Goal: Task Accomplishment & Management: Manage account settings

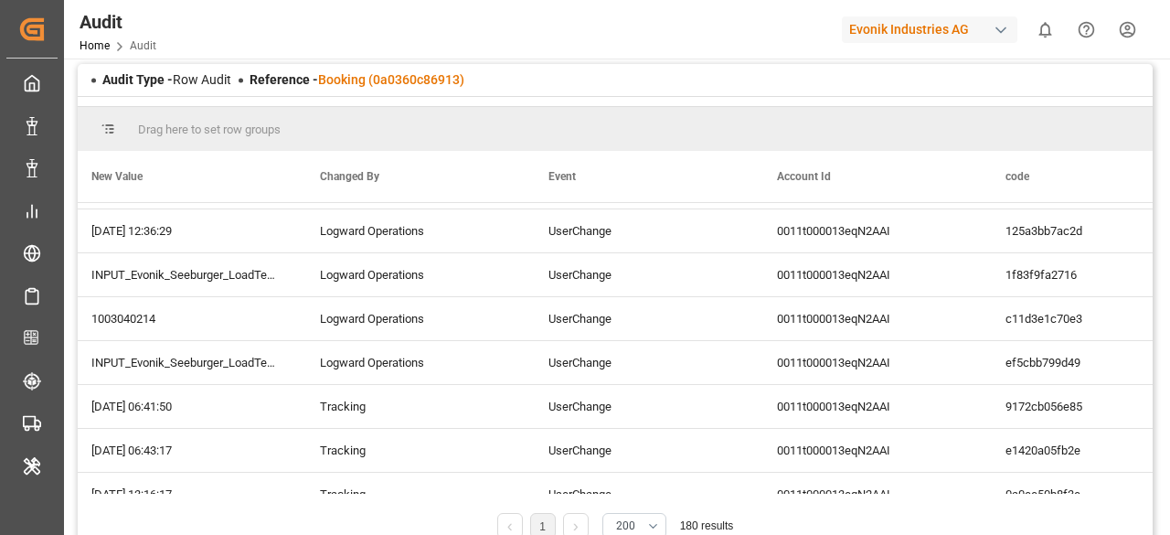
scroll to position [3717, 0]
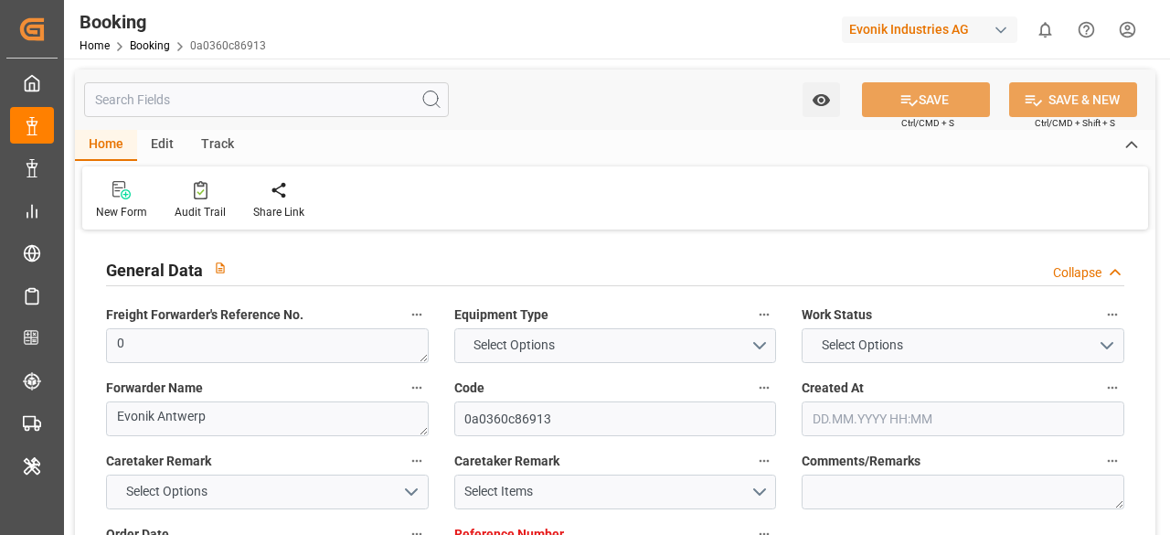
type input "0"
type input "9231822"
type input "MSC"
type input "Mediterranean Shipping Company"
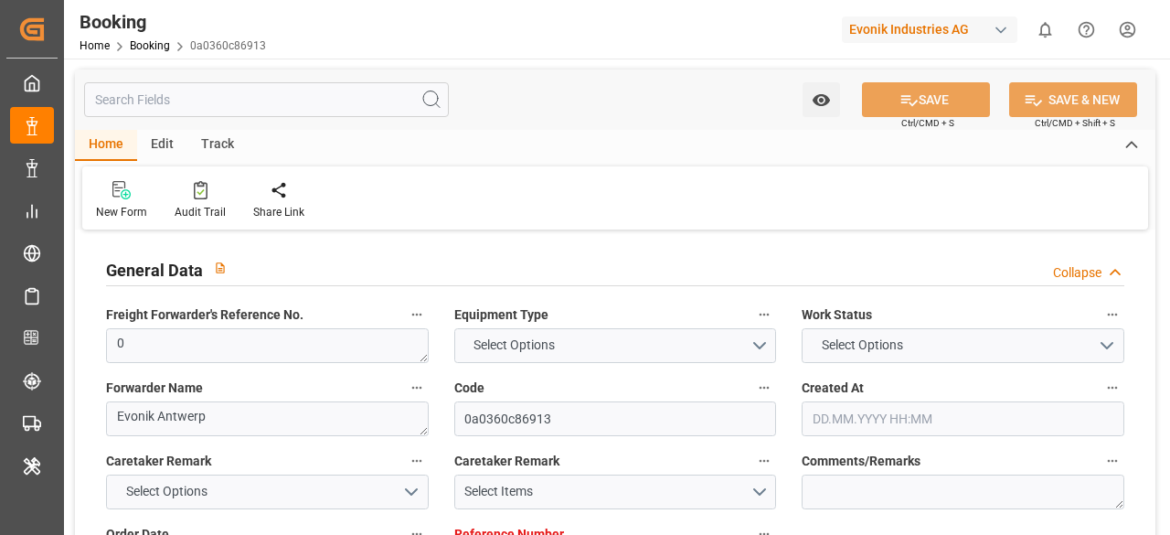
type input "BEANR"
type input "USMOB"
type input "0"
type input "BEANR"
type input "USMOB"
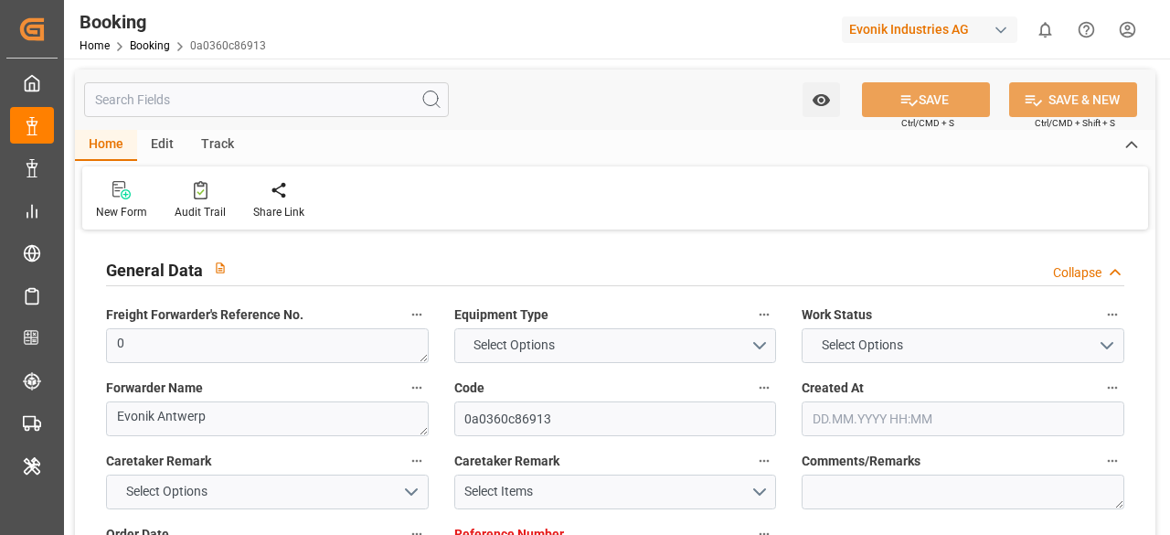
type input "9231822"
type input "05.08.2025 06:32"
type input "05.08.2025"
type input "15.10.2025"
type input "04.08.2025"
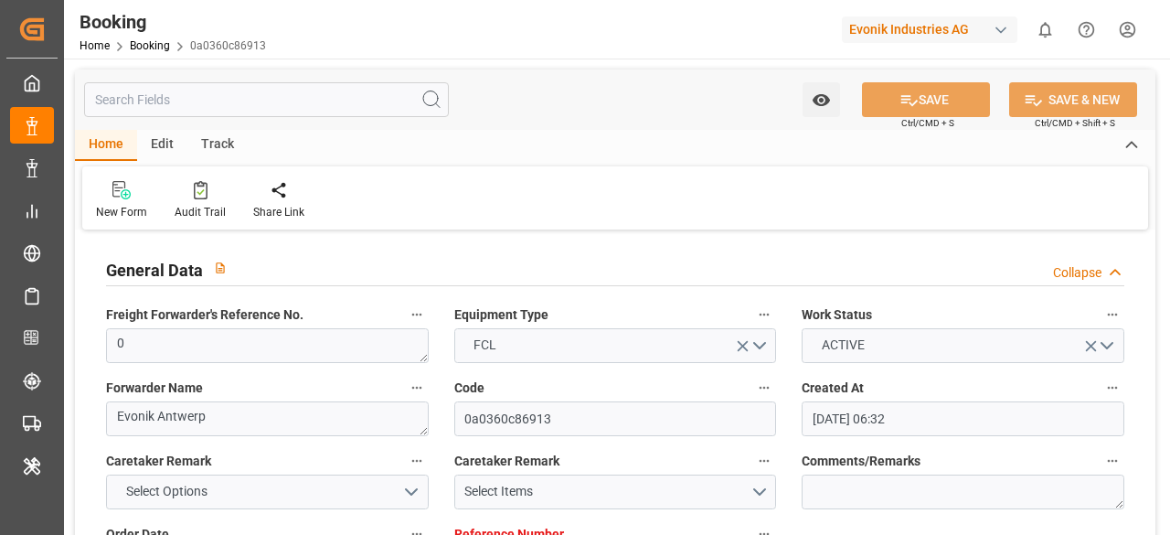
type input "15.08.2025 12:00"
type input "15.08.2025 00:00"
type input "16.08.2025 00:00"
type input "08.08.2025 12:00"
type input "[DATE] 12:00"
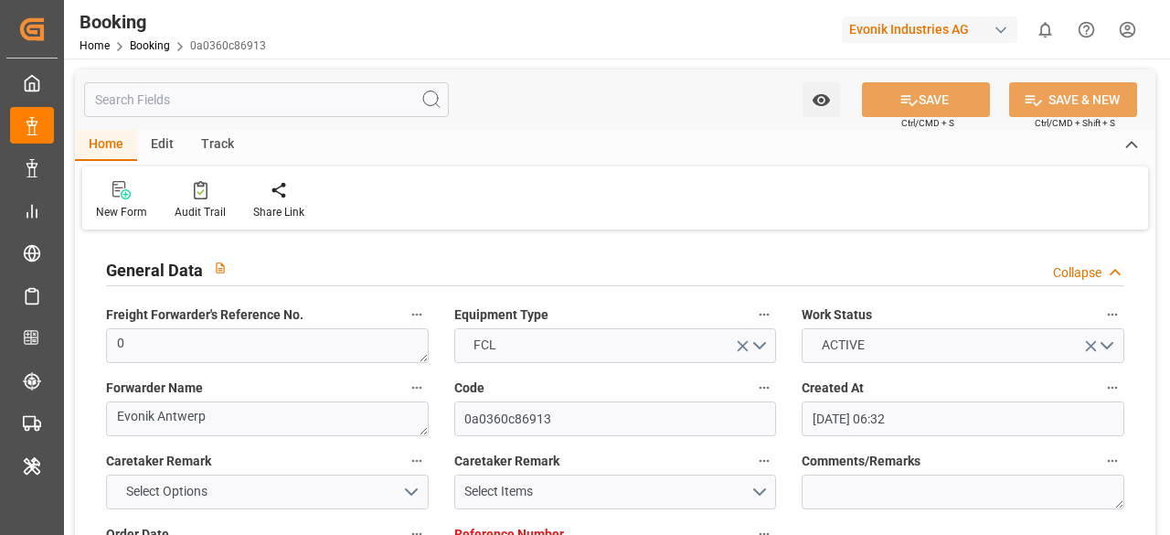
type input "09.09.2025 00:00"
type input "19.08.2025 13:49"
type input "[DATE]"
type input "01.08.2025 12:00"
type input "16.08.2025 00:02"
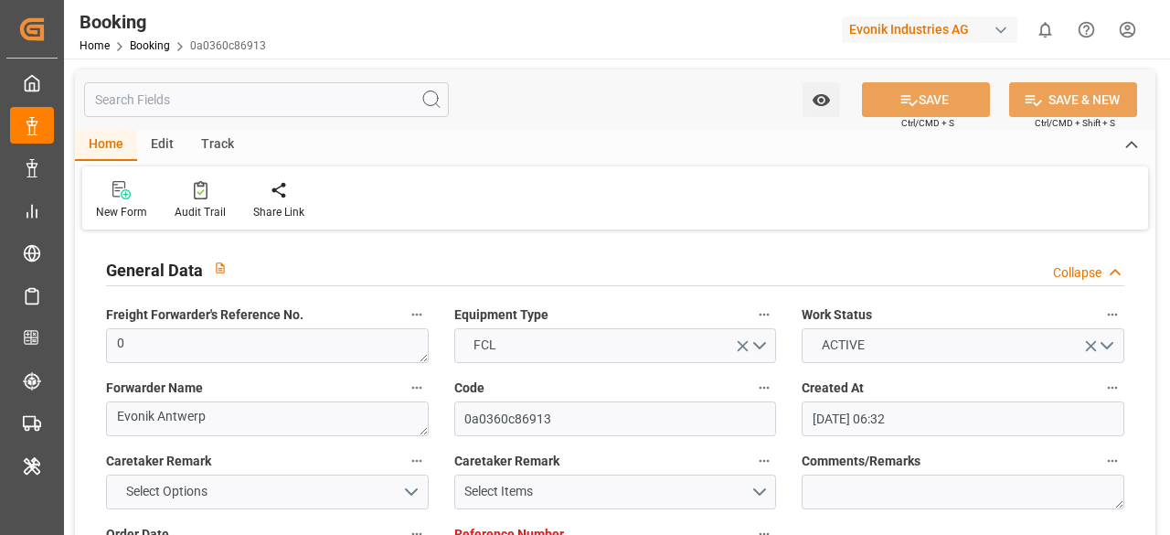
type input "16.08.2025 00:02"
type input "16.08.2025 00:01"
type input "15.08.2025 12:00"
type input "16.08.2025 13:10"
type input "[DATE] 12:00"
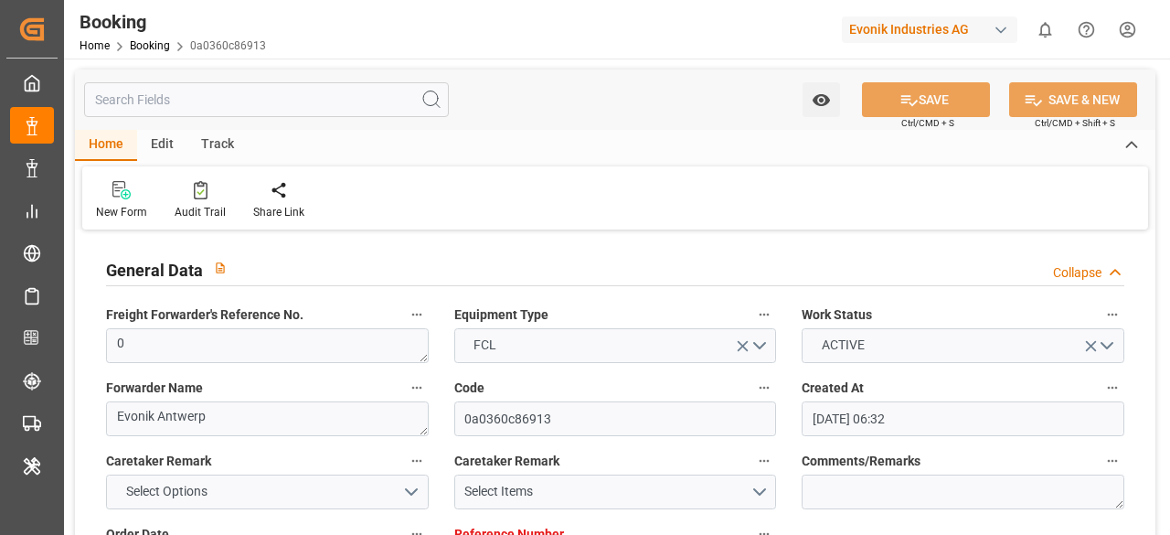
type input "11.09.2025 01:06"
type input "15.09.2025 01:06"
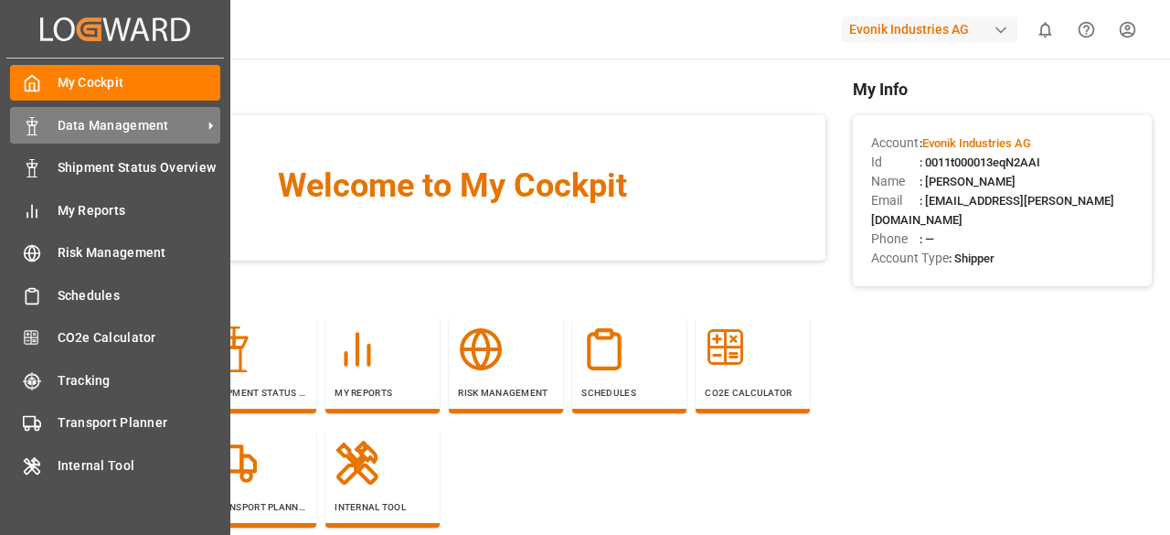
click at [38, 133] on icon at bounding box center [32, 126] width 18 height 18
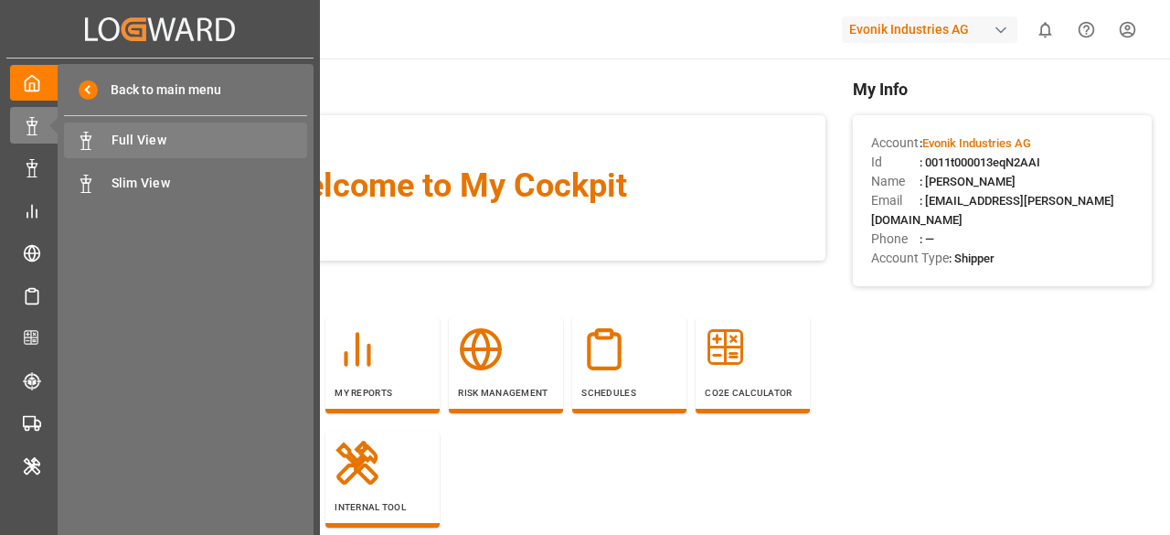
click at [183, 133] on span "Full View" at bounding box center [210, 140] width 197 height 19
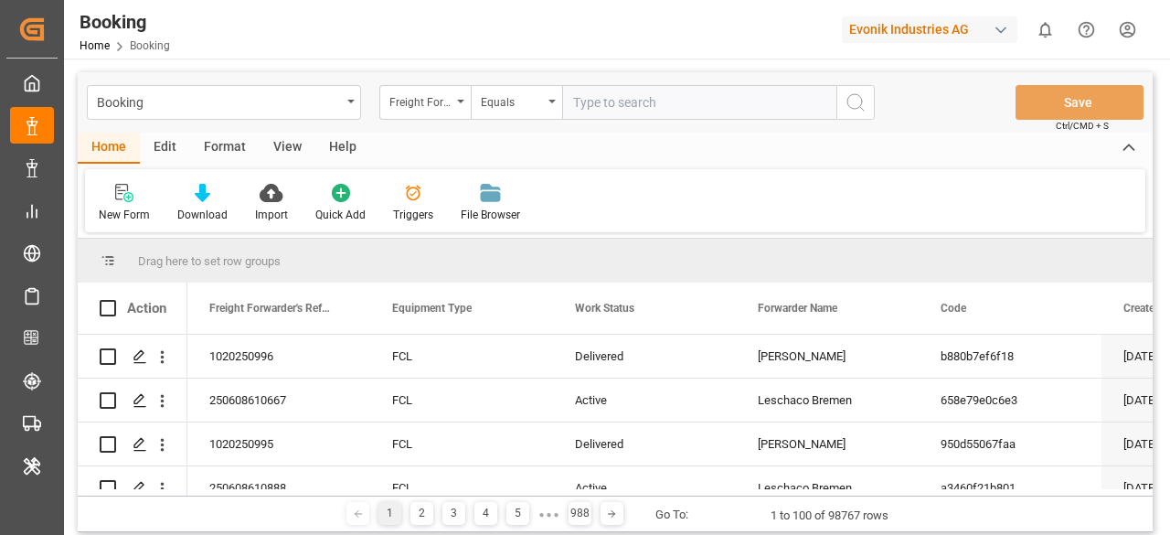
click at [465, 103] on div "Freight Forwarder's Reference No." at bounding box center [424, 102] width 91 height 35
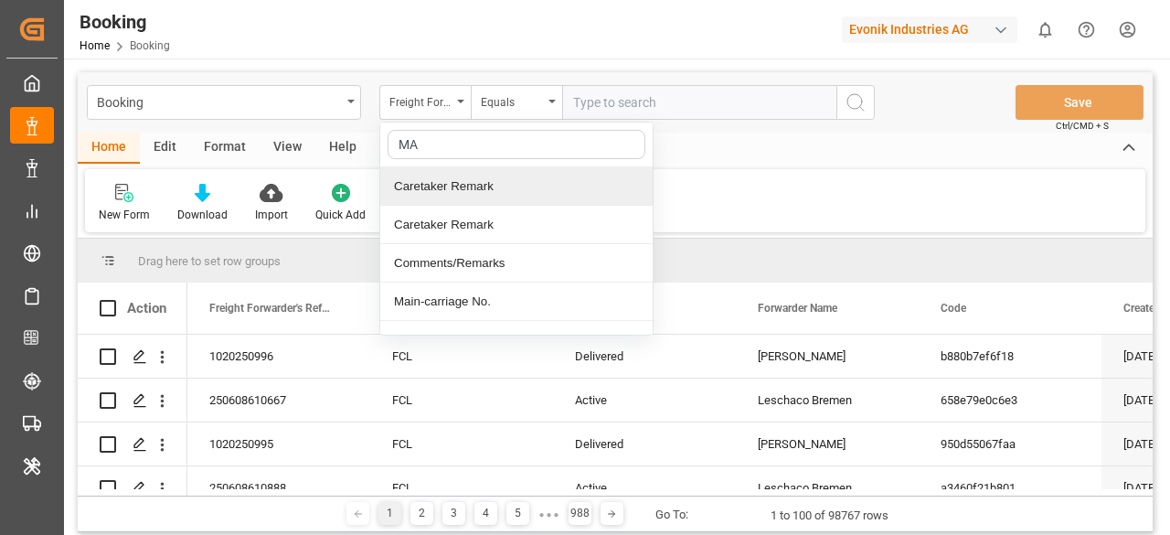
type input "M"
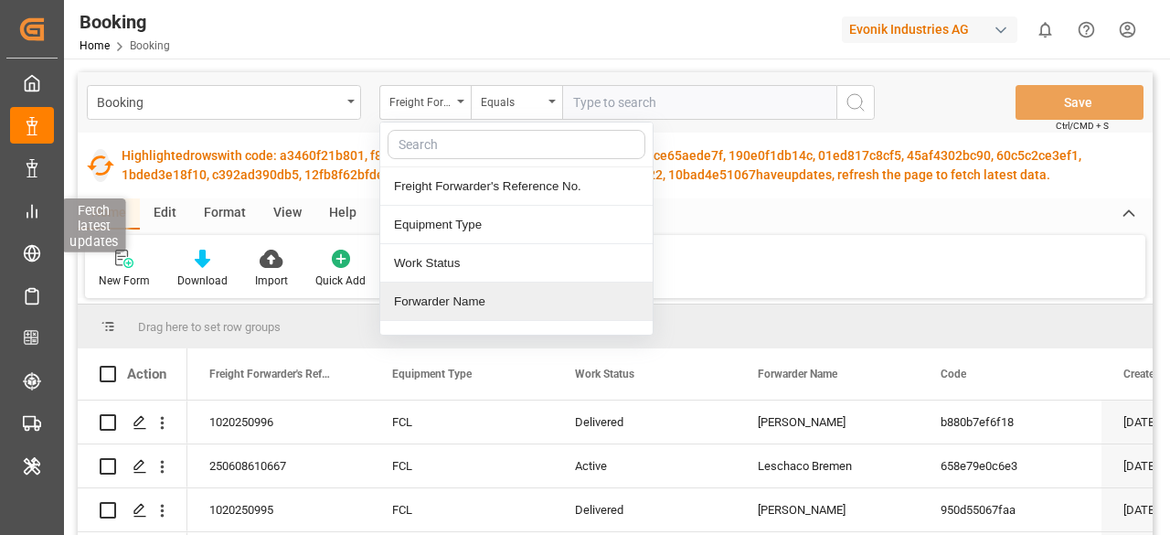
click at [96, 162] on icon "button" at bounding box center [100, 165] width 29 height 29
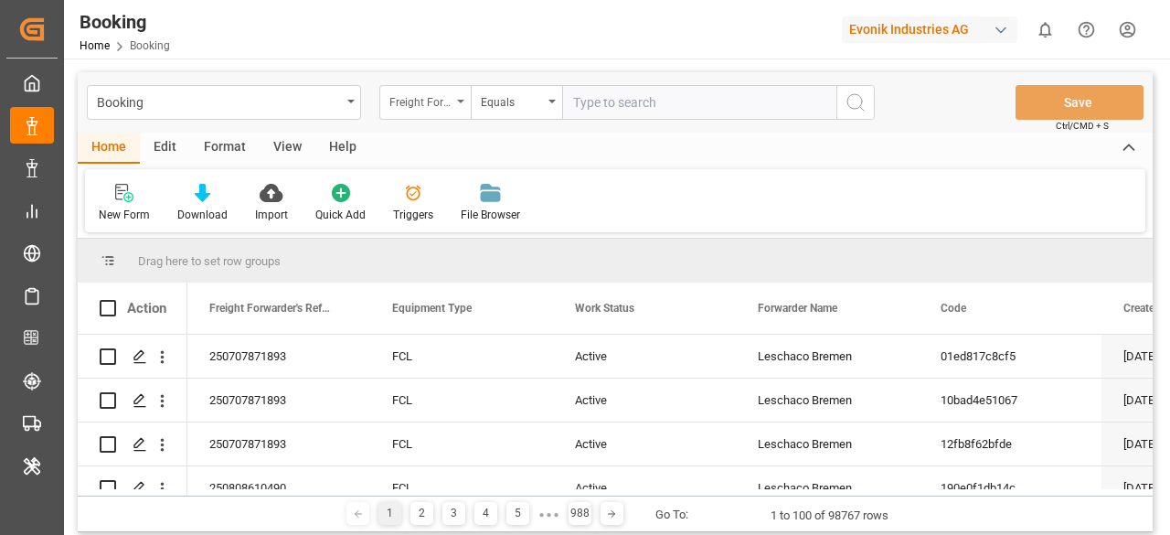
click at [448, 96] on div "Freight Forwarder's Reference No." at bounding box center [420, 100] width 62 height 21
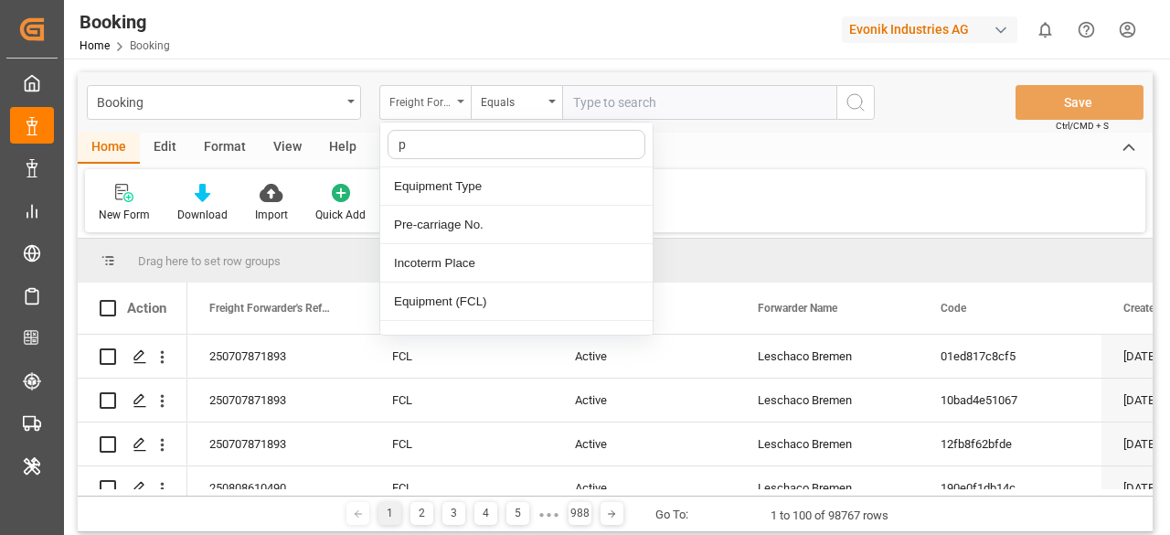
type input "pr"
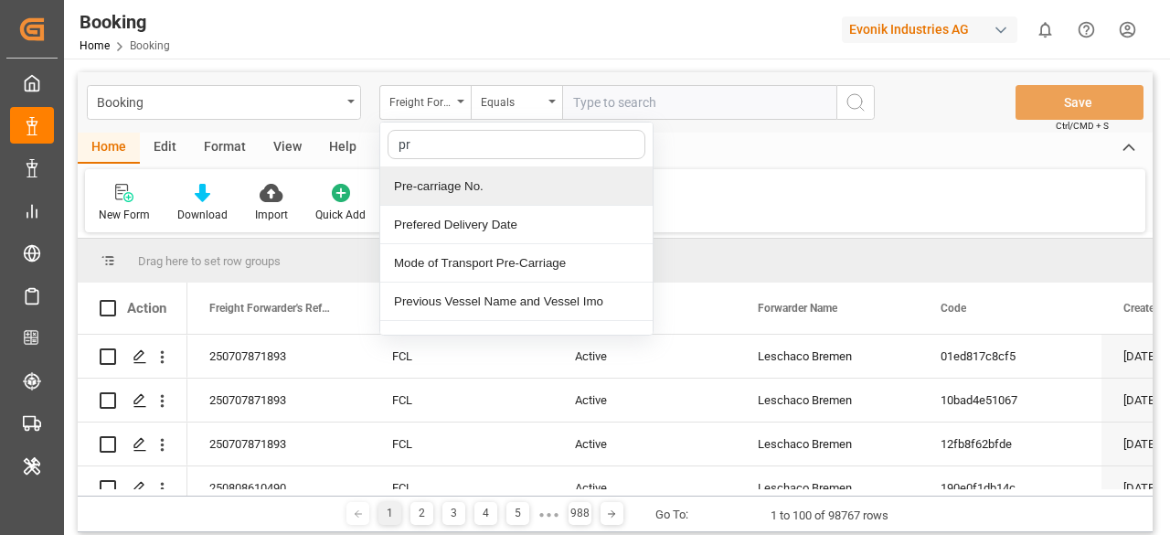
click at [446, 184] on div "Pre-carriage No." at bounding box center [516, 186] width 272 height 38
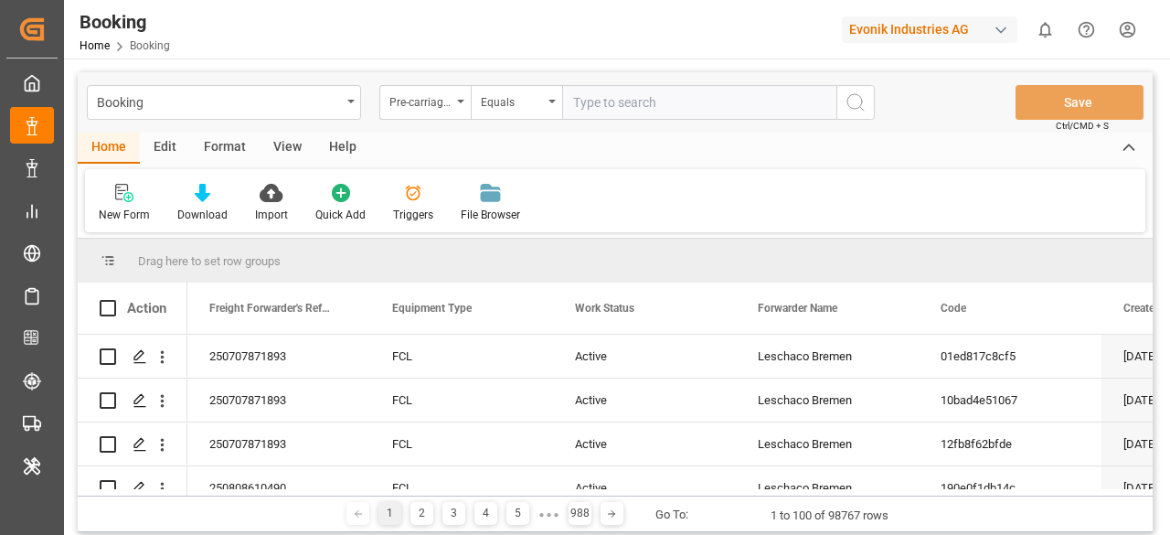
click at [624, 96] on input "number" at bounding box center [699, 102] width 274 height 35
paste input "7001227757"
type input "7001227757"
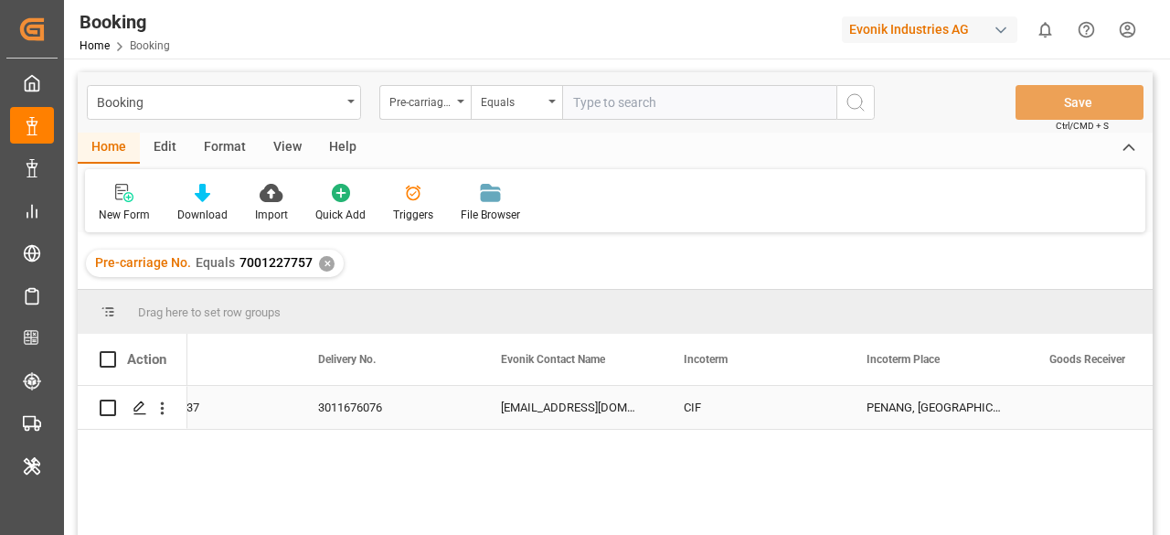
scroll to position [0, 2900]
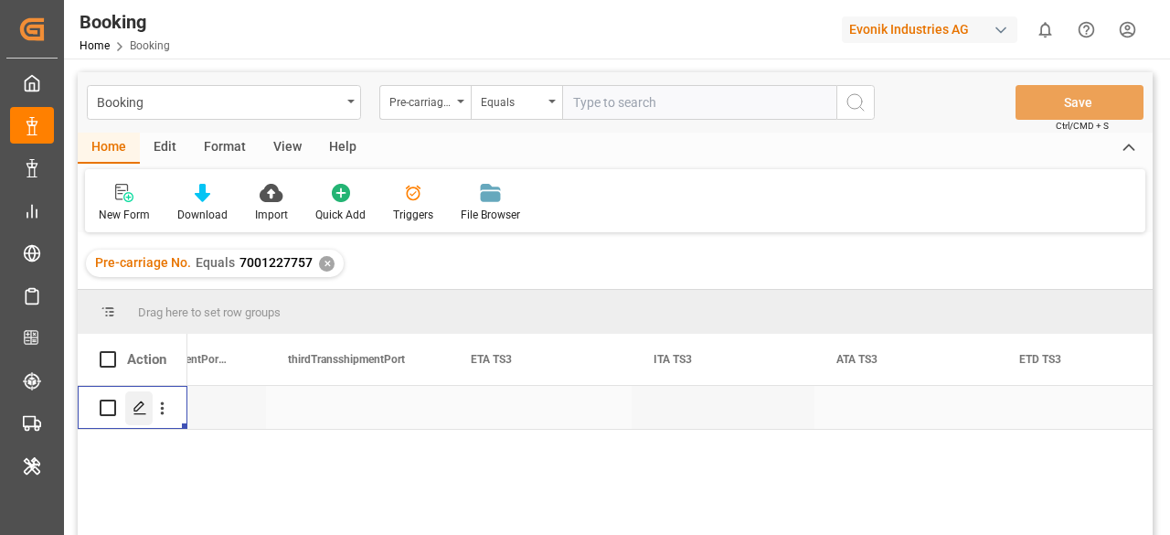
click at [140, 412] on icon "Press SPACE to select this row." at bounding box center [140, 407] width 15 height 15
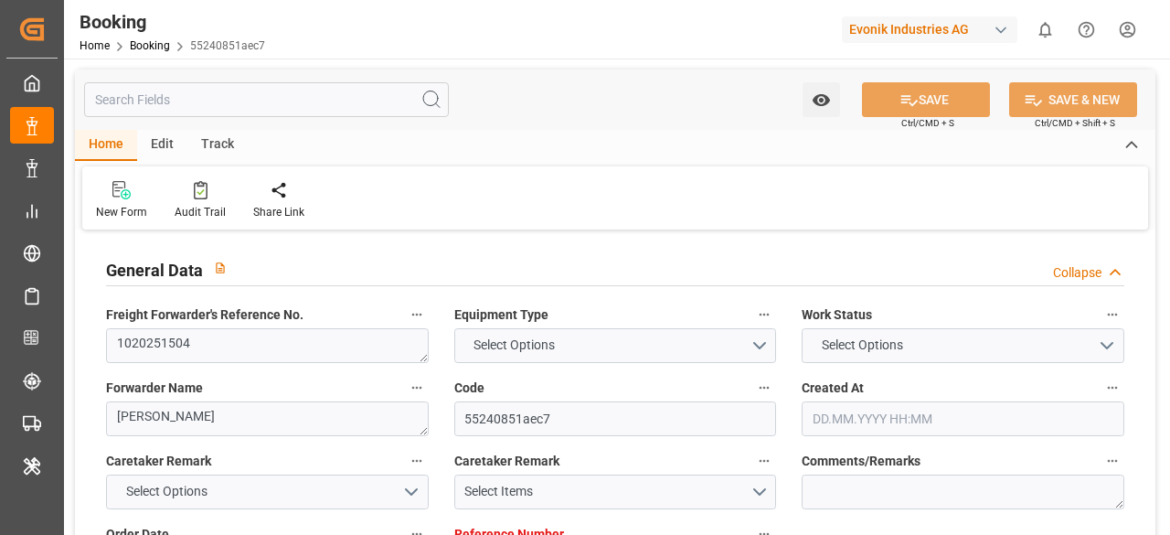
type input "7001227757"
type input "9619933"
type input "Hapag [PERSON_NAME]"
type input "Hapag [PERSON_NAME] Aktiengesellschaft"
type input "NLRTM"
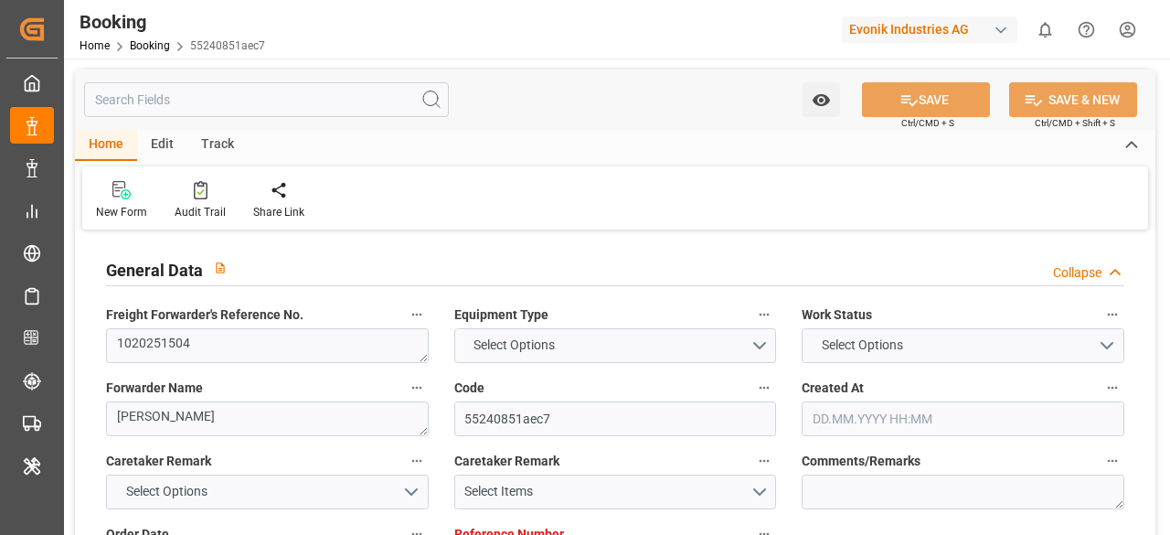
type input "MYPEN"
type input "MYTPP"
type input "0"
type input "NLRTM"
type input "MYPEN"
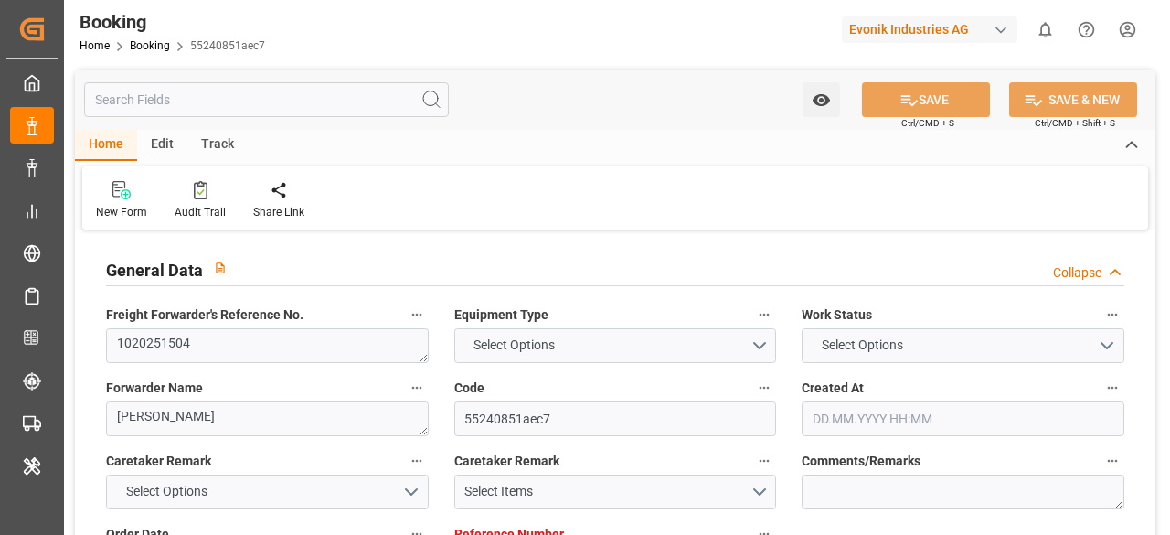
type input "1025552"
type input "21.07.2025 09:42"
type input "21.07.2025"
type input "17.09.2025"
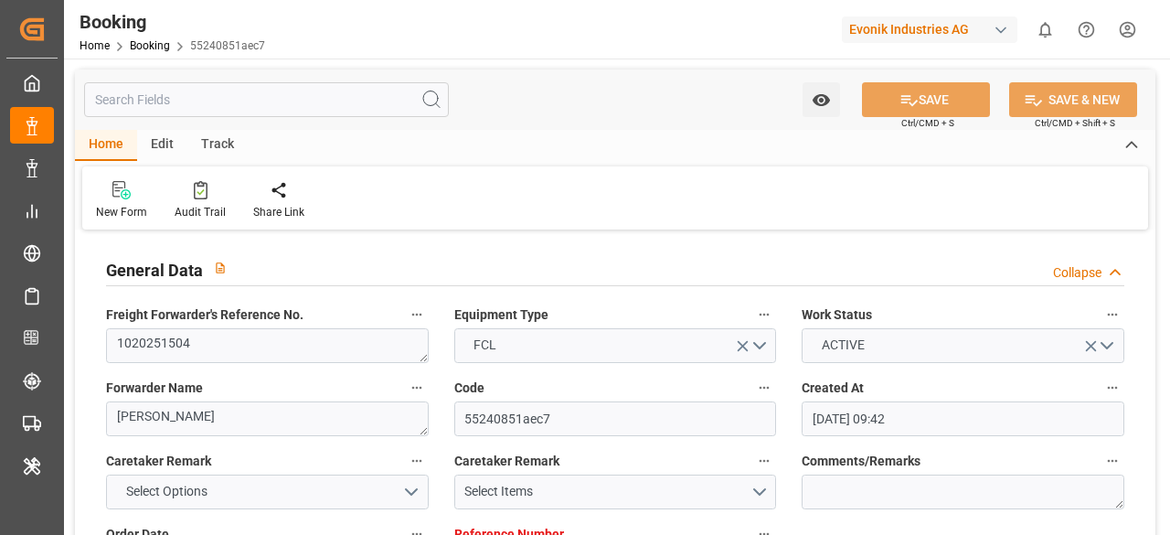
type input "28.07.2025"
type input "[DATE] 00:00"
type input "[DATE] 14:48"
type input "01.08.2025 02:55"
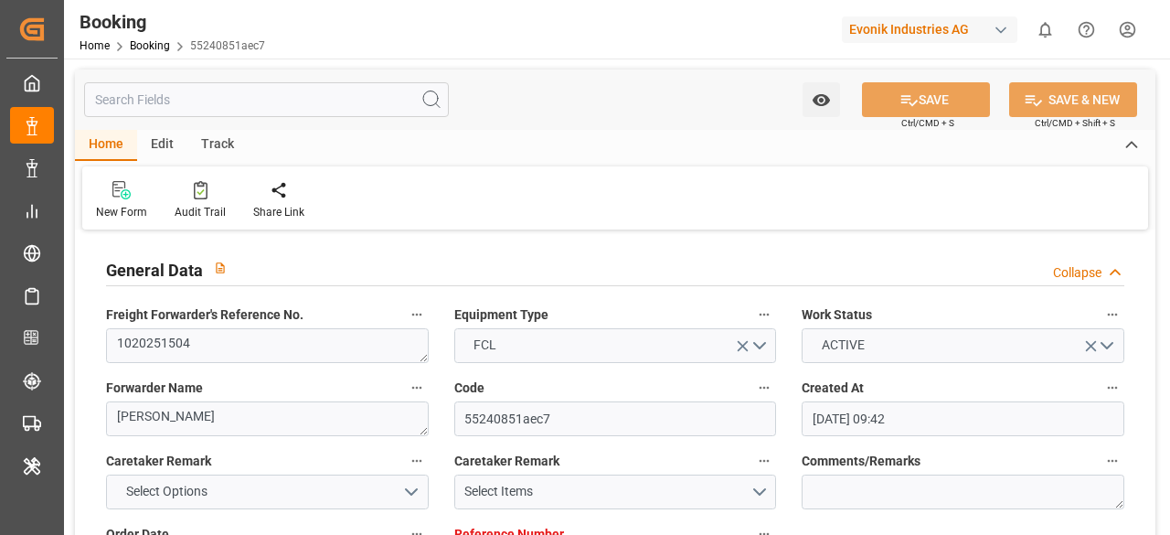
type input "16.09.2025 16:00"
type input "[DATE] 00:00"
type input "[DATE] 12:00"
type input "[DATE] 00:00"
type input "13.09.2025 05:00"
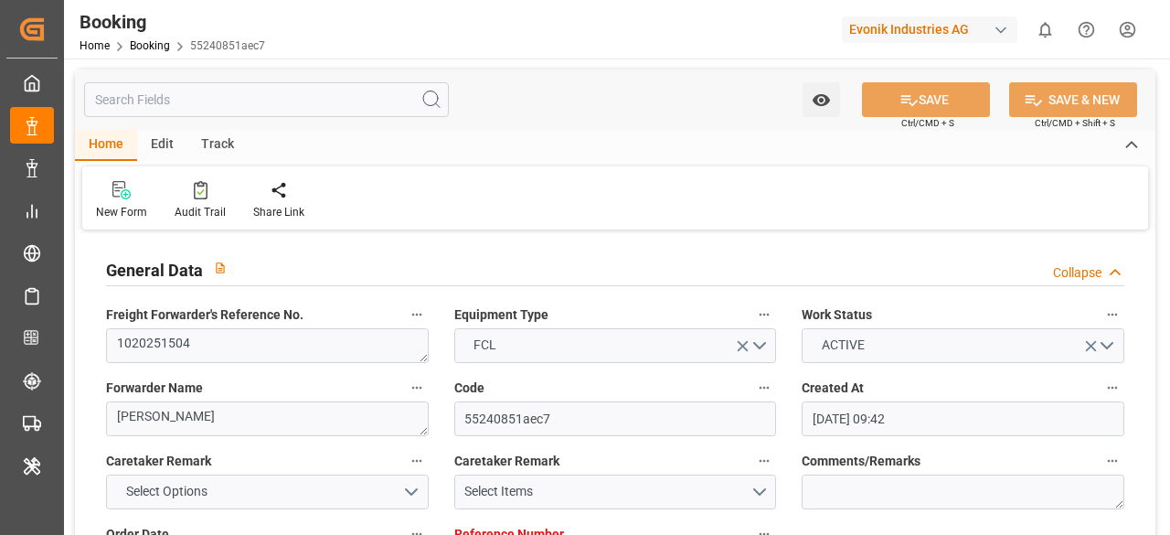
type input "[DATE] 00:00"
type input "18.08.2025"
type input "19.08.2025 11:15"
type input "[DATE]"
type input "24.07.2025 16:35"
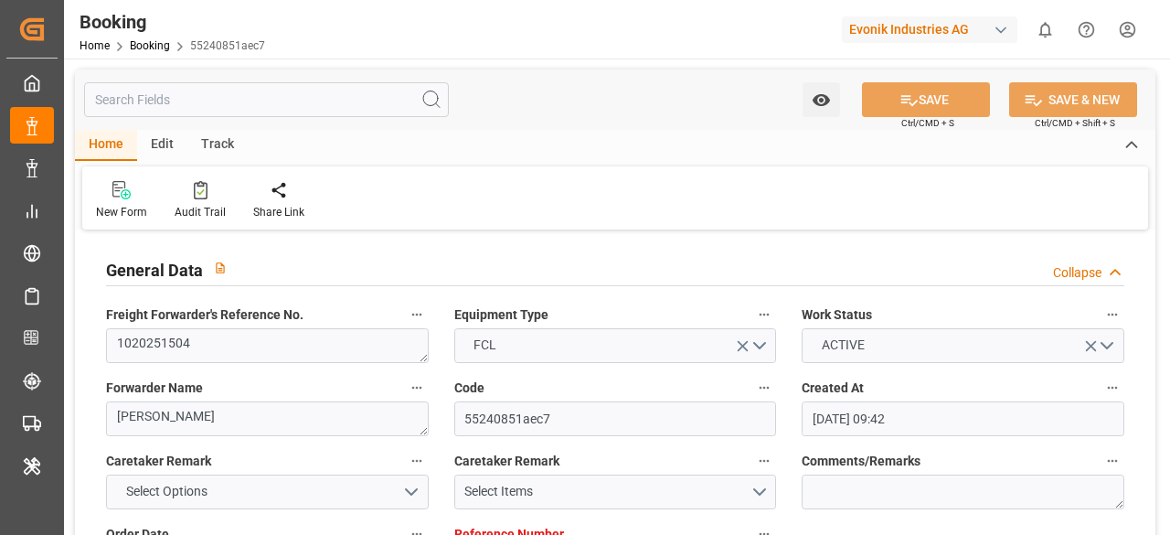
type input "[DATE] 05:30"
type input "04.08.2025 05:13"
type input "[DATE] 16:25"
type input "[DATE] 12:00"
type input "[DATE] 05:11"
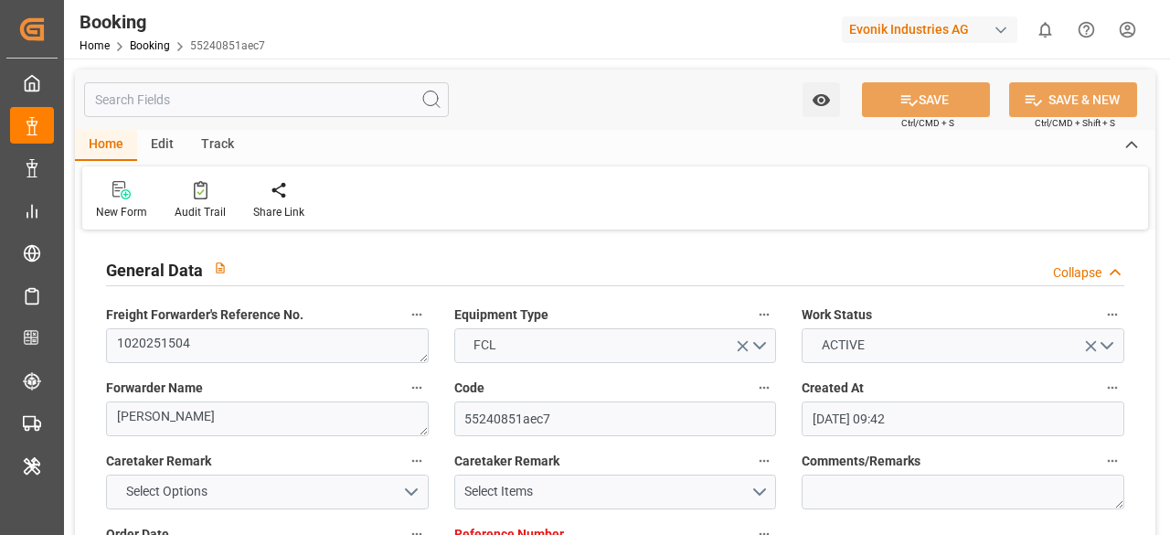
type input "13.09.2025 05:00"
type input "16.09.2025 16:00"
type input "17.09.2025 17:22"
type input "21.09.2025 17:22"
click at [200, 94] on input "text" at bounding box center [266, 99] width 365 height 35
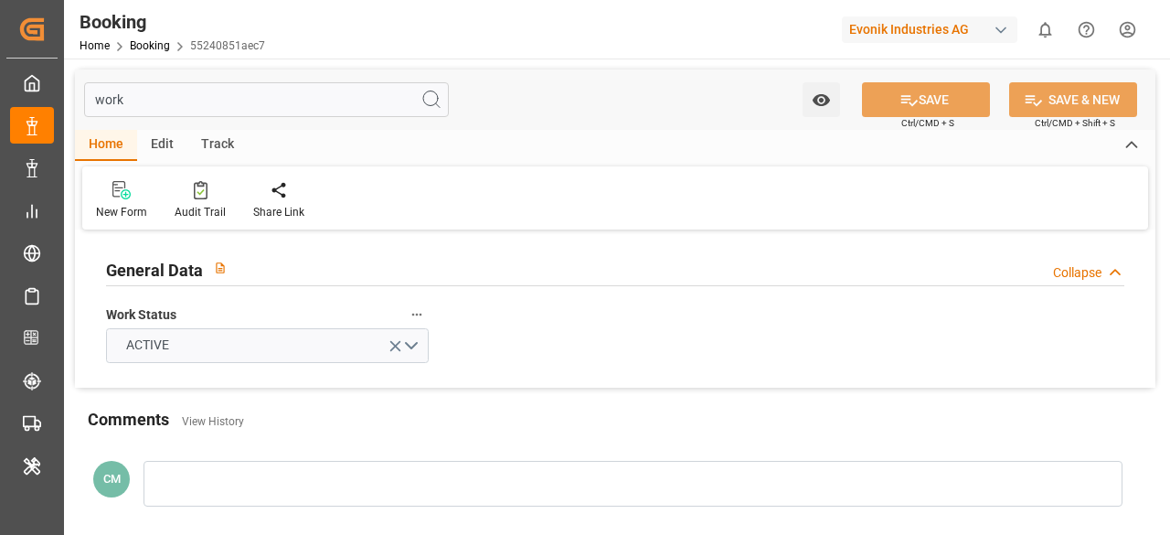
type input "work"
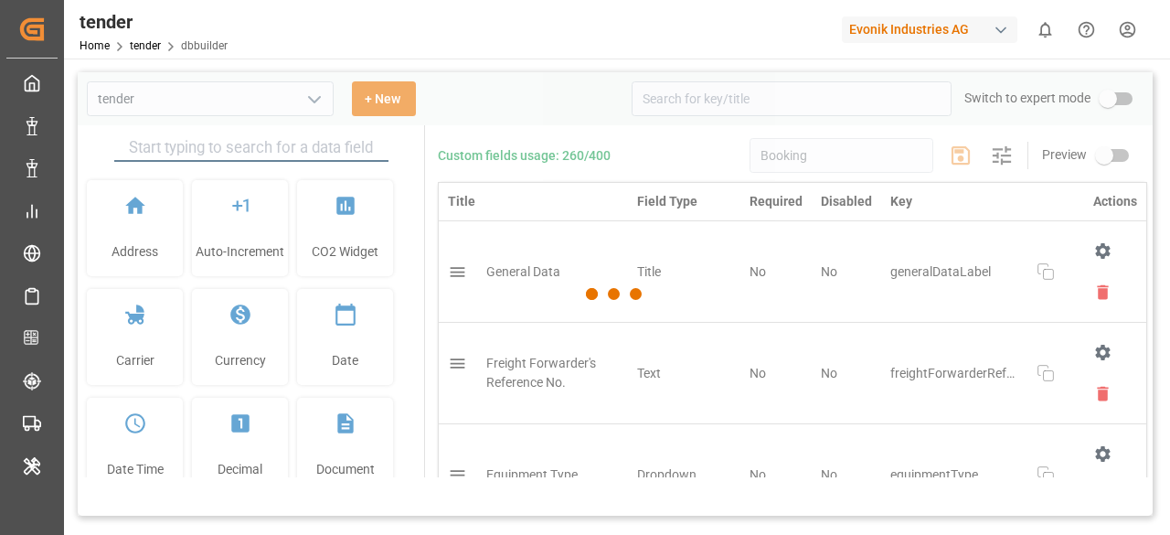
type input "tender"
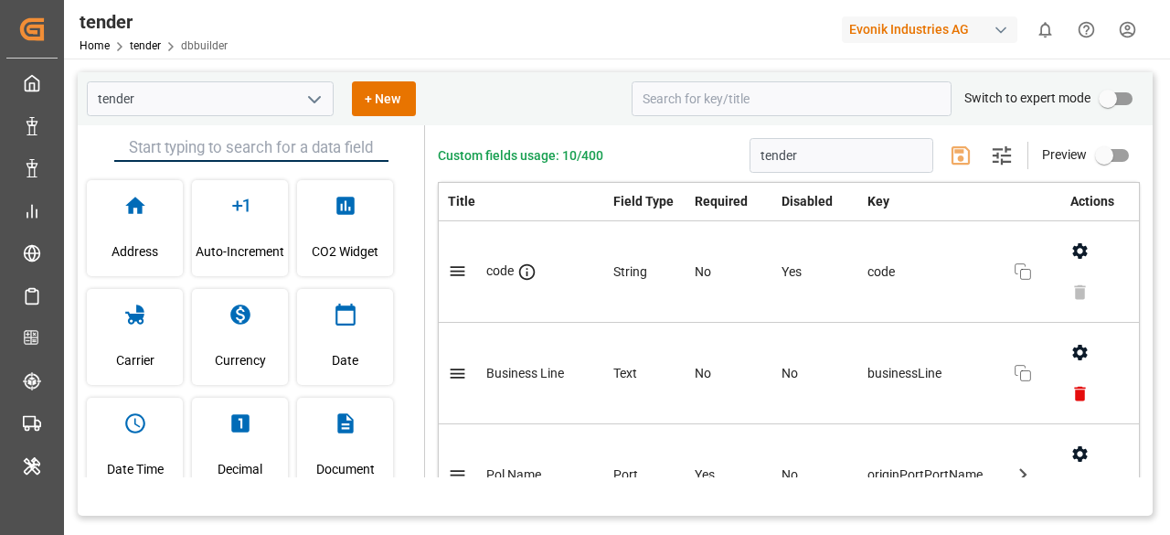
type input "Booking"
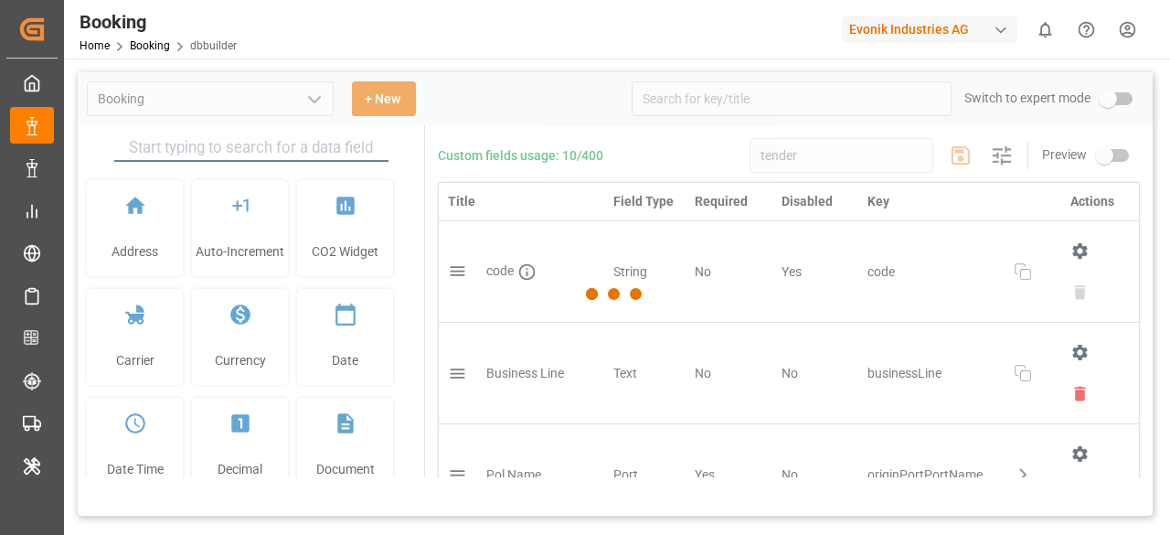
type input "Booking"
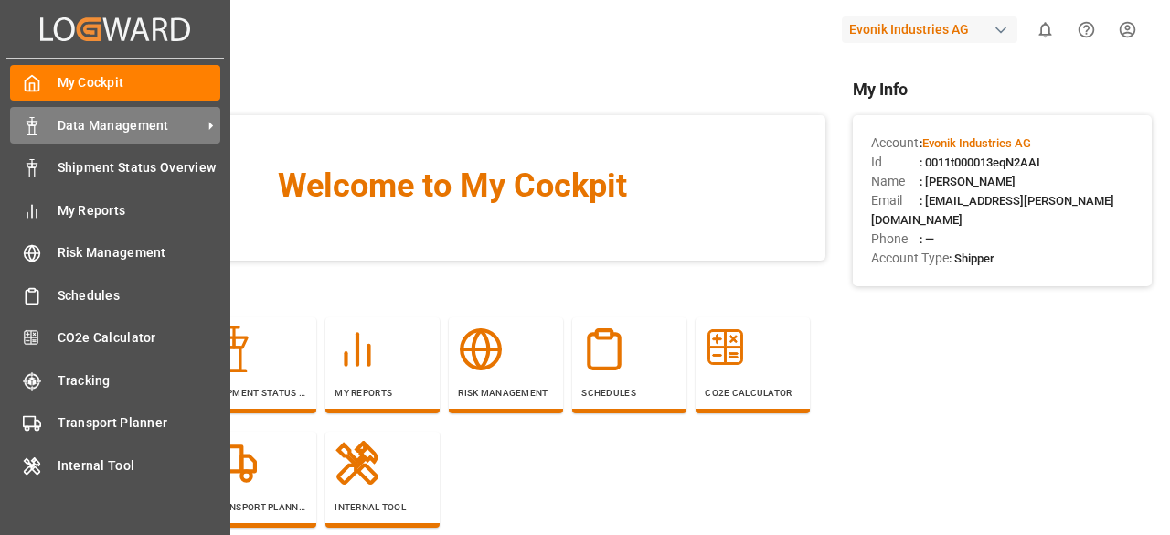
click at [41, 112] on div "Data Management Data Management" at bounding box center [115, 125] width 210 height 36
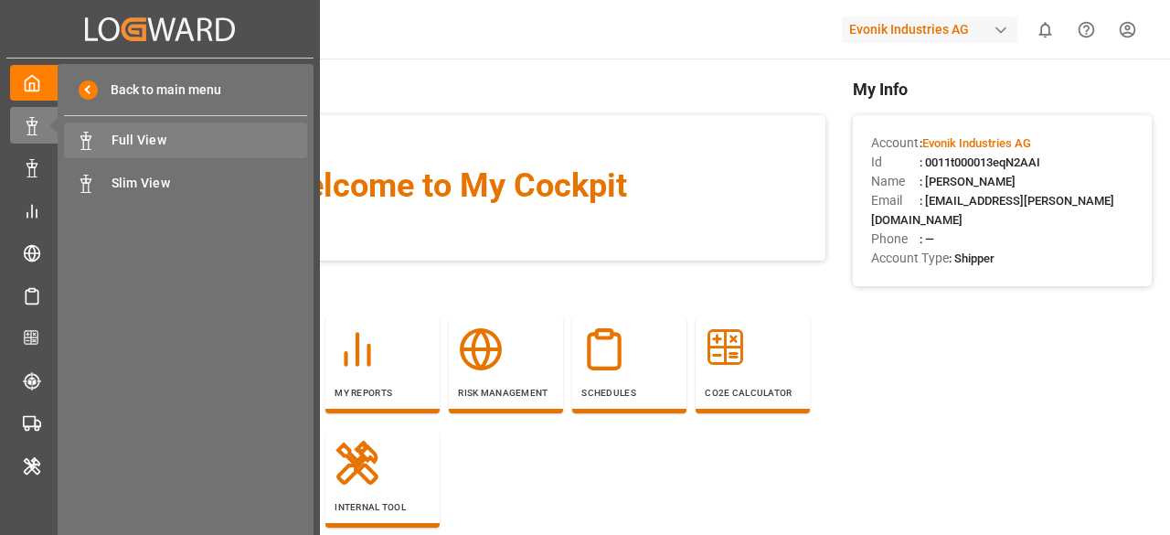
click at [163, 134] on span "Full View" at bounding box center [210, 140] width 197 height 19
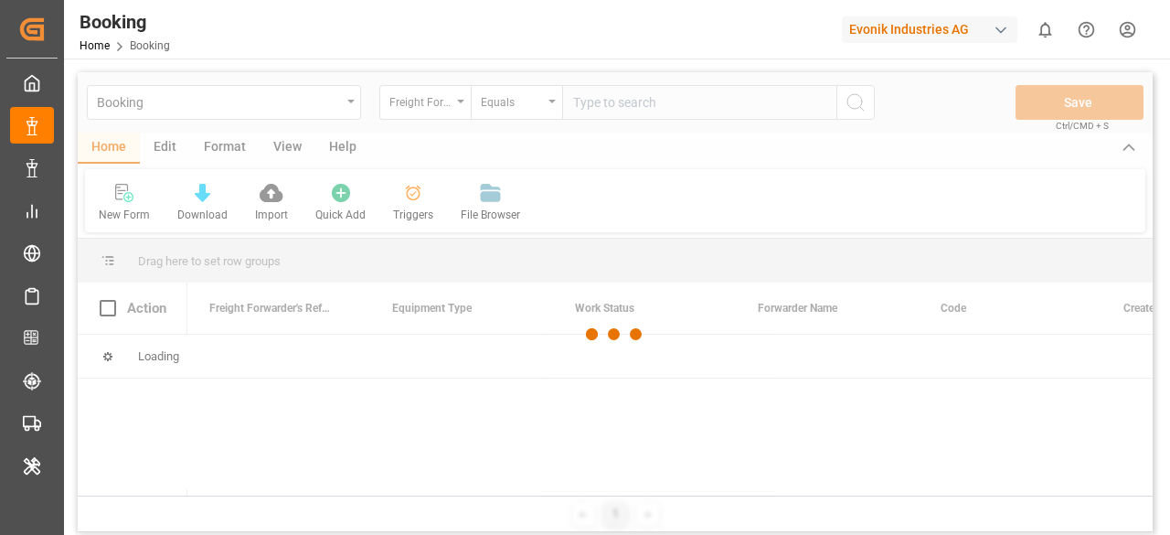
click at [461, 101] on div at bounding box center [615, 334] width 1075 height 524
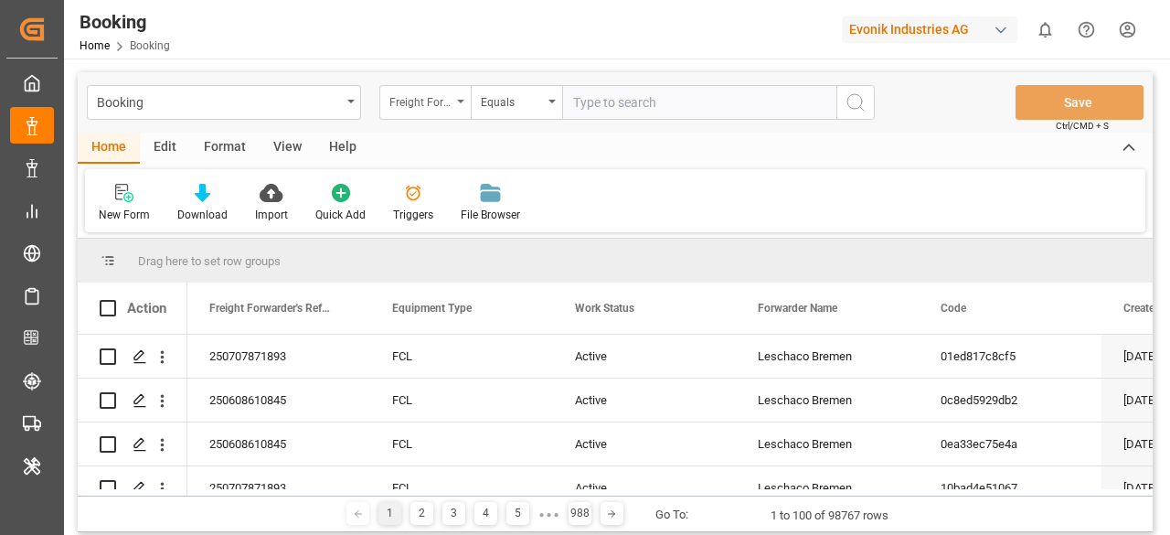
click at [448, 103] on div "Freight Forwarder's Reference No." at bounding box center [420, 100] width 62 height 21
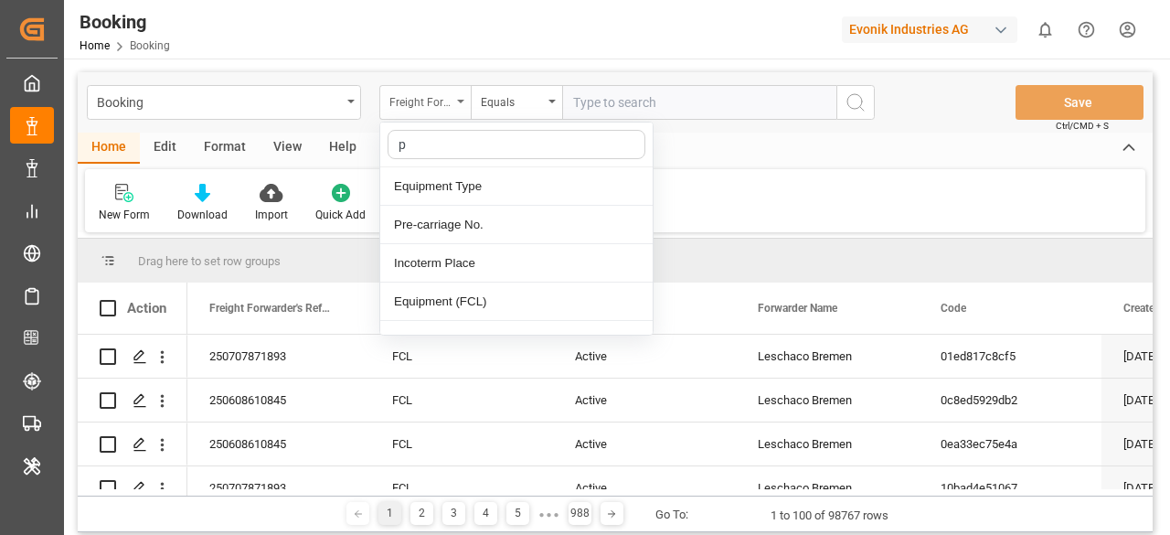
type input "pr"
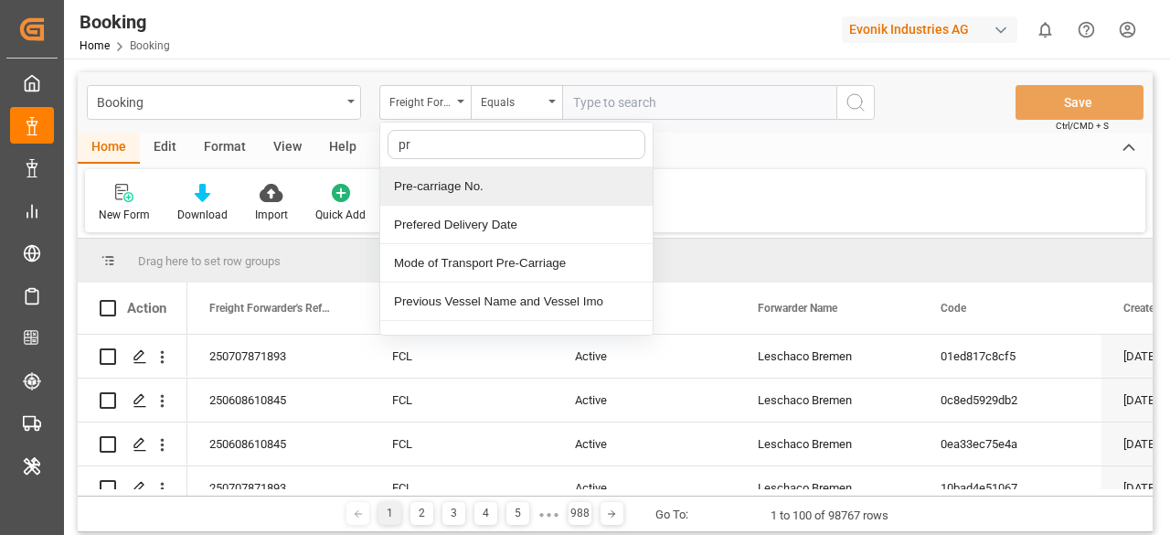
click at [421, 182] on div "Pre-carriage No." at bounding box center [516, 186] width 272 height 38
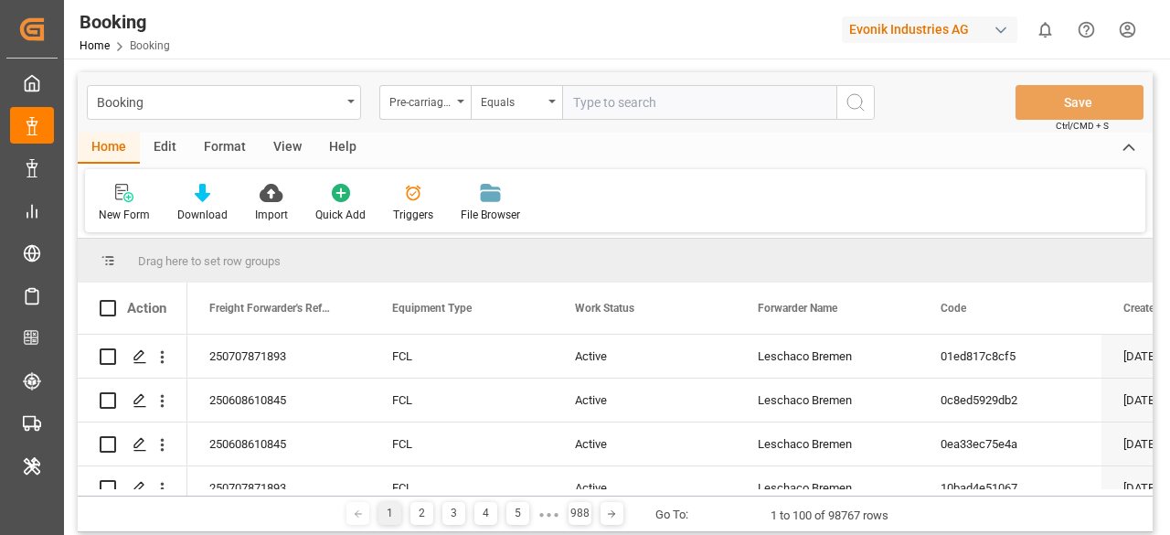
click at [625, 105] on input "number" at bounding box center [699, 102] width 274 height 35
paste input "7001215813"
type input "7001215813"
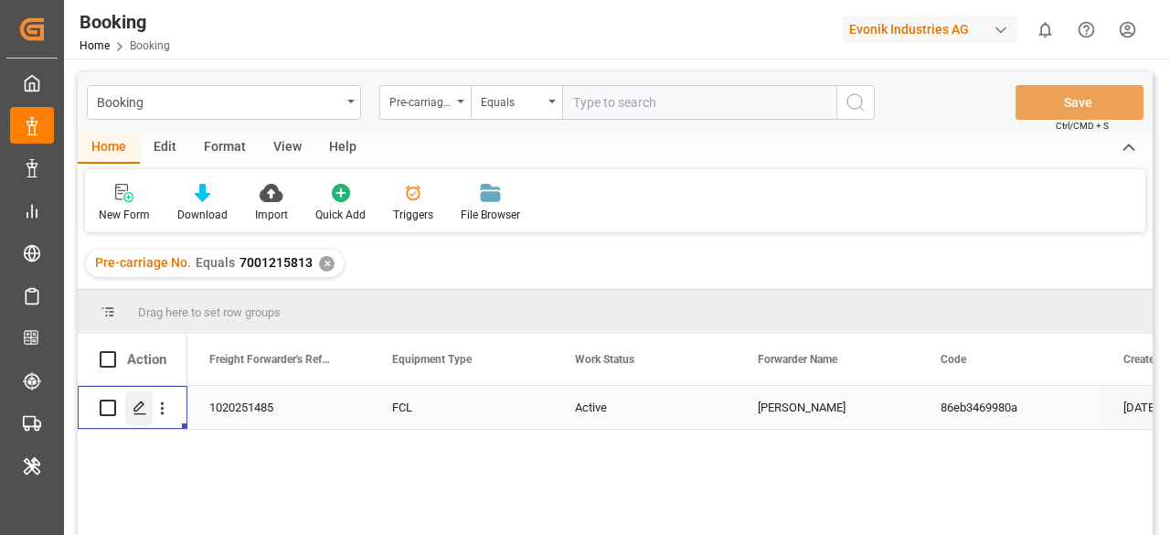
click at [127, 410] on div "Press SPACE to select this row." at bounding box center [138, 408] width 27 height 34
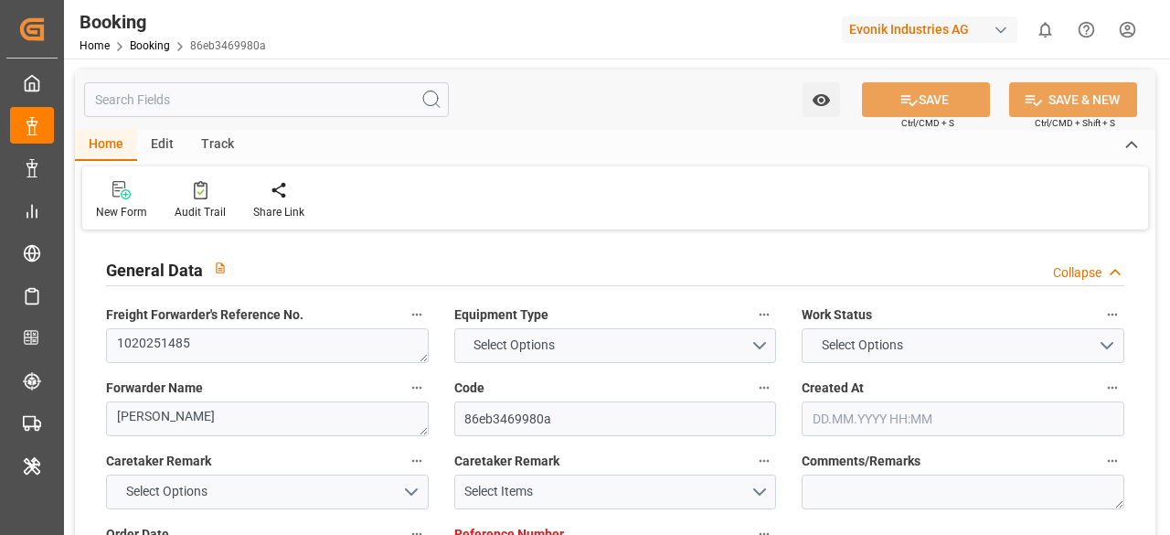
type input "7001215813"
type input "9619933"
type input "Hapag [PERSON_NAME]"
type input "Hapag [PERSON_NAME] Aktiengesellschaft"
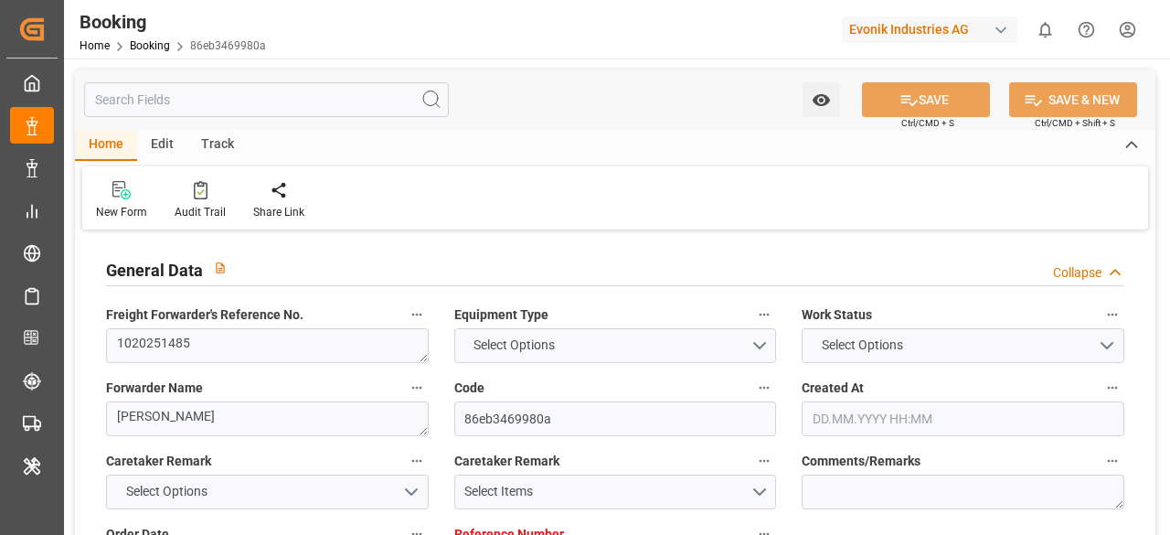
type input "NLRTM"
type input "THBKK"
type input "MYTPP"
type input "THLCH"
type input "0"
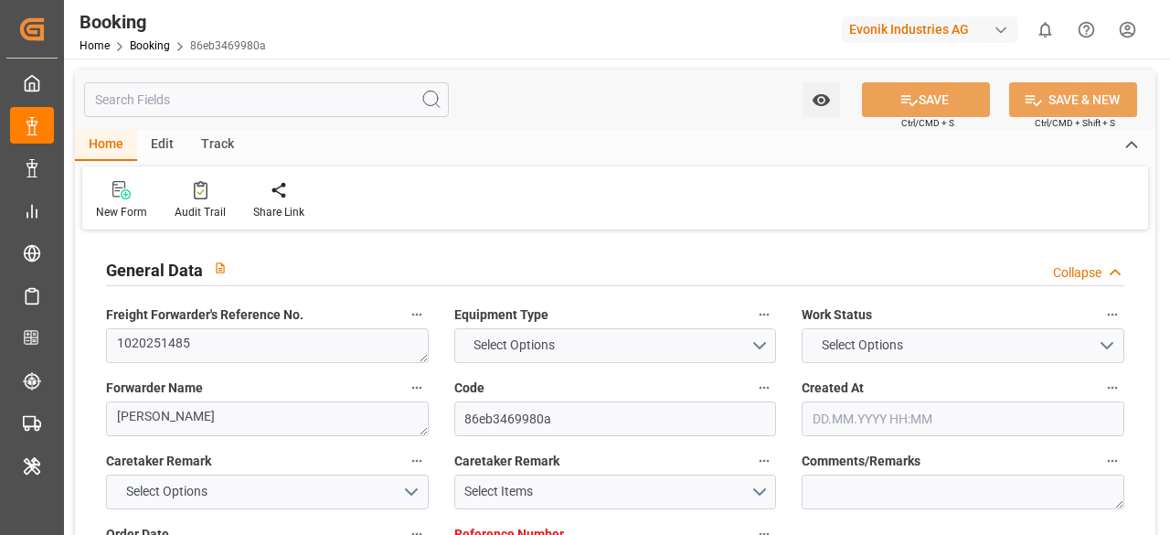
type input "NLRTM"
type input "THLCH"
type input "9351036"
type input "[DATE] 06:20"
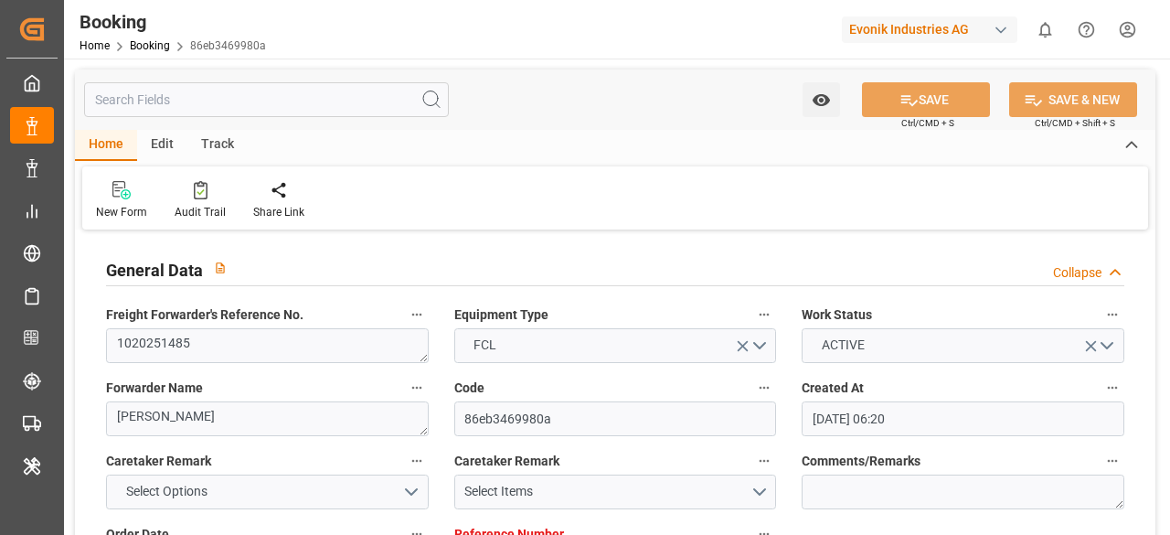
type input "[DATE]"
type input "[DATE] 00:00"
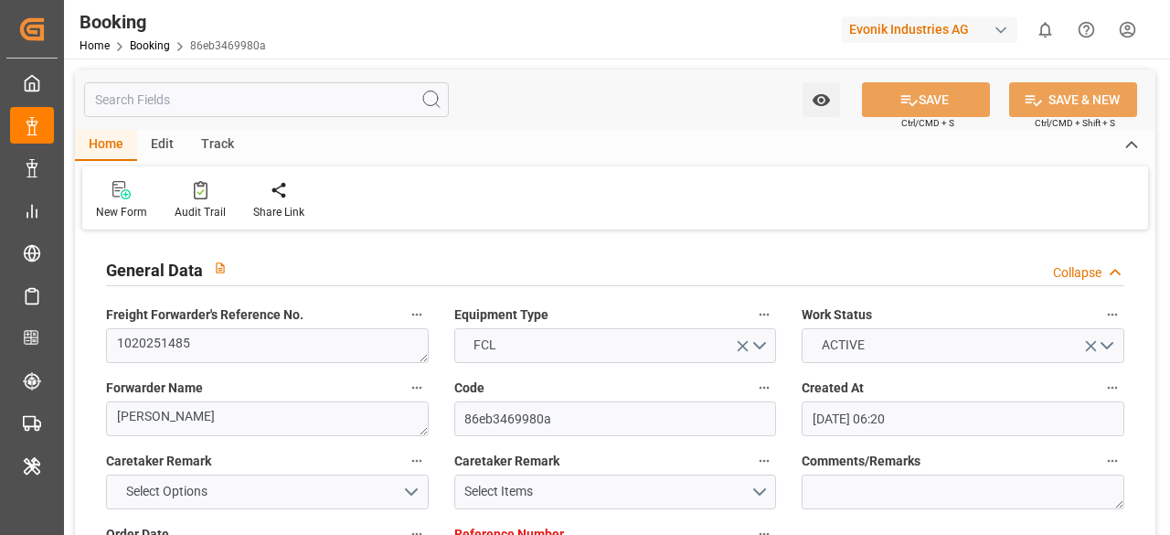
type input "[DATE] 14:48"
type input "[DATE] 01:50"
type input "[DATE] 12:00"
type input "[DATE] 00:00"
type input "[DATE] 12:00"
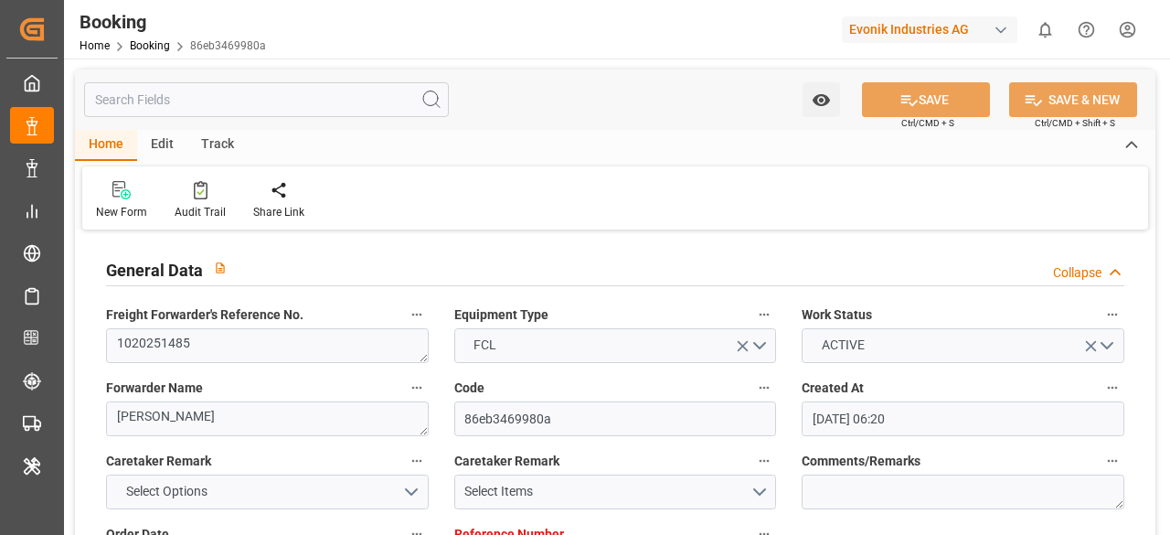
type input "[DATE] 00:00"
type input "[DATE] 07:00"
type input "[DATE] 00:00"
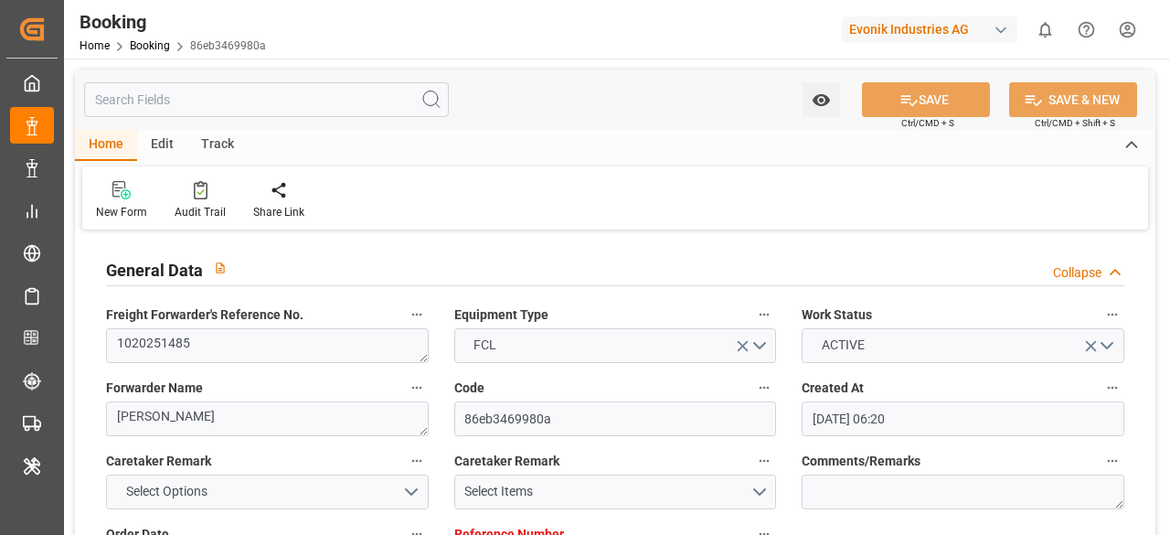
type input "[DATE] 00:00"
type input "[DATE]"
type input "[DATE] 09:50"
type input "[DATE]"
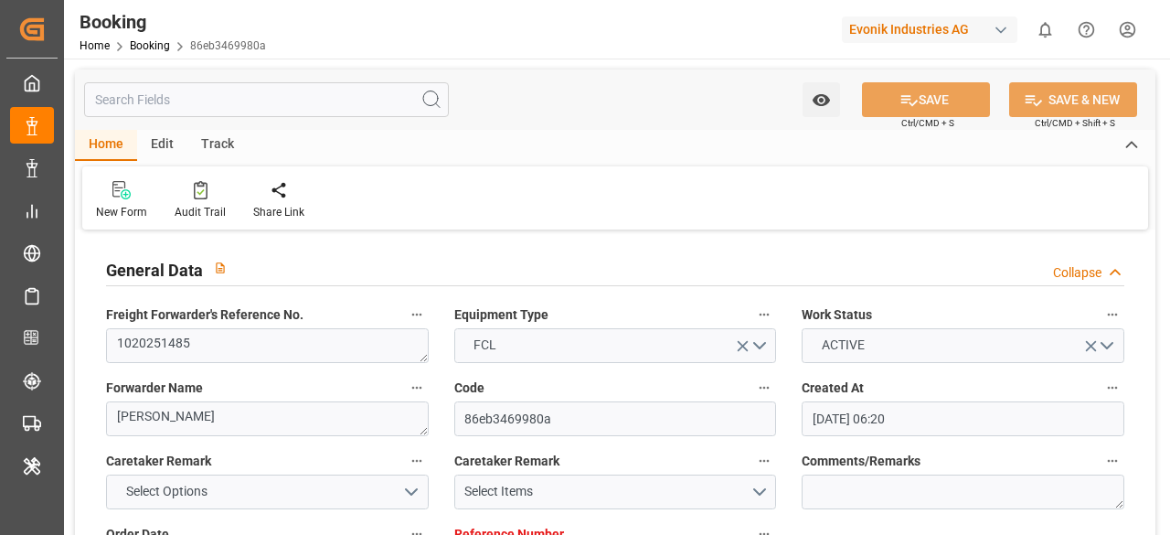
type input "[DATE] 11:05"
type input "[DATE] 05:30"
type input "[DATE] 17:17"
type input "[DATE] 16:25"
type input "[DATE] 12:00"
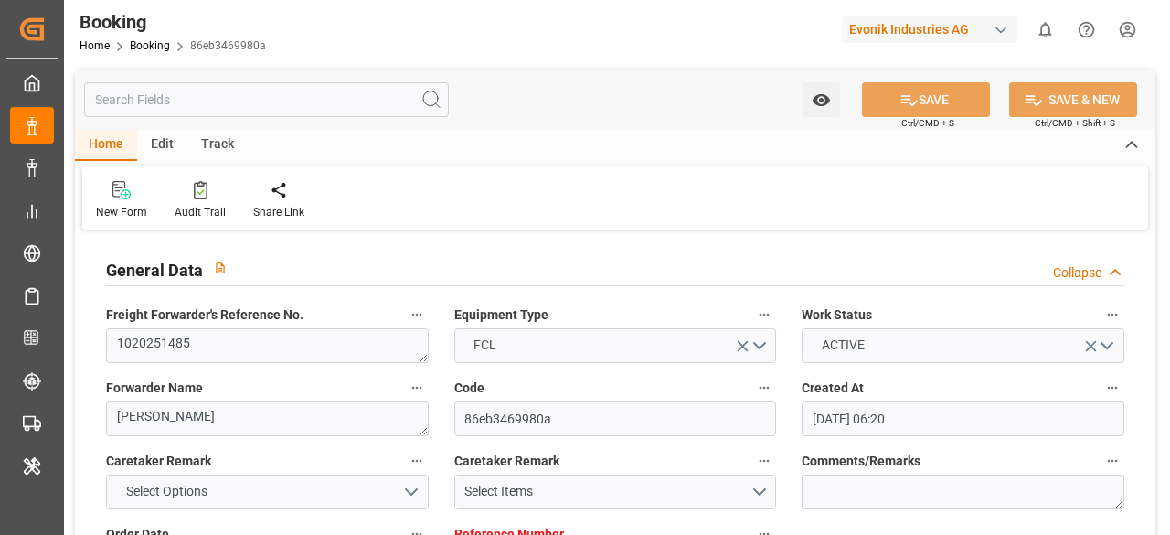
type input "[DATE] 05:11"
type input "[DATE] 07:00"
type input "[DATE] 12:00"
type input "[DATE] 02:42"
type input "[DATE] 12:00"
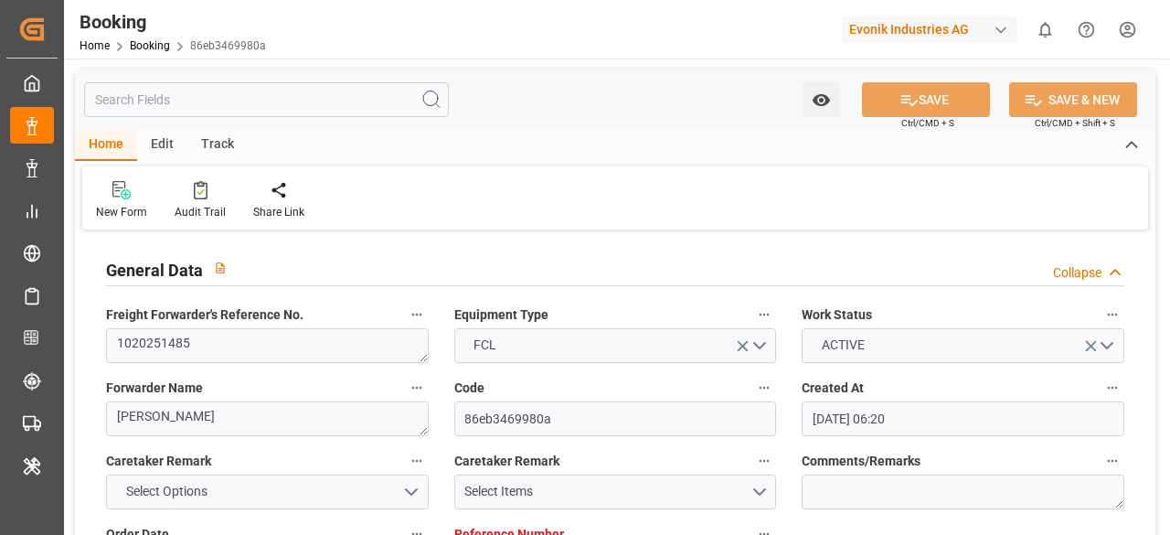
type input "[DATE] 12:00"
type input "[DATE] 02:42"
click at [152, 102] on input "text" at bounding box center [266, 99] width 365 height 35
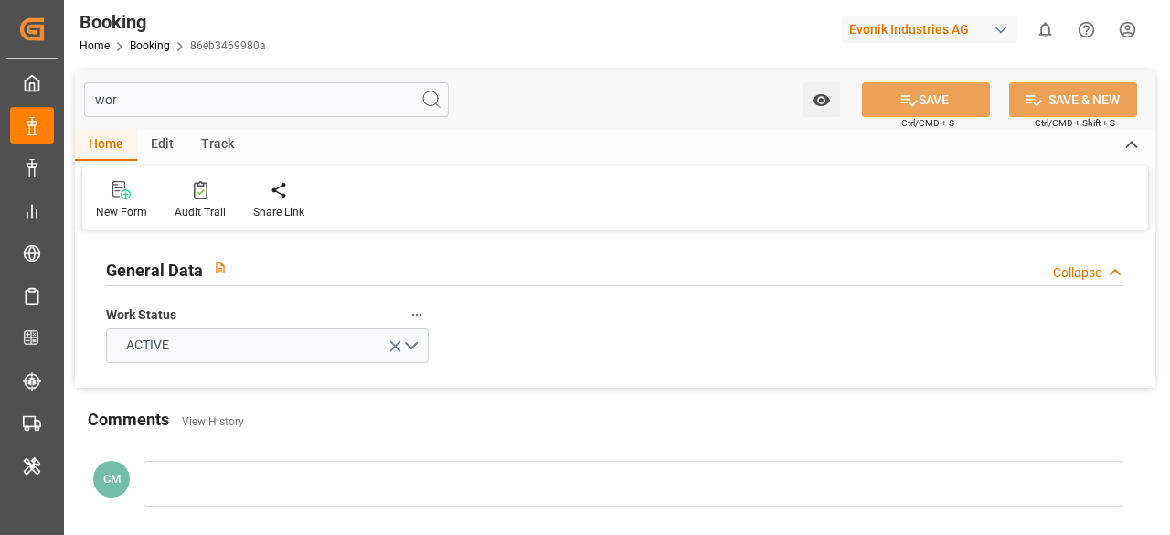
type input "wor"
